Goal: Check status: Check status

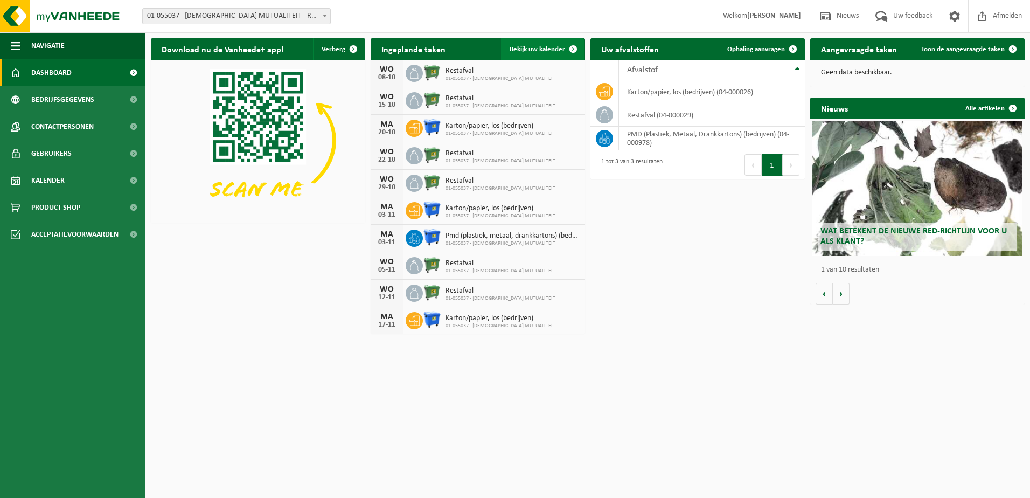
click at [544, 49] on span "Bekijk uw kalender" at bounding box center [538, 49] width 56 height 7
